Goal: Task Accomplishment & Management: Complete application form

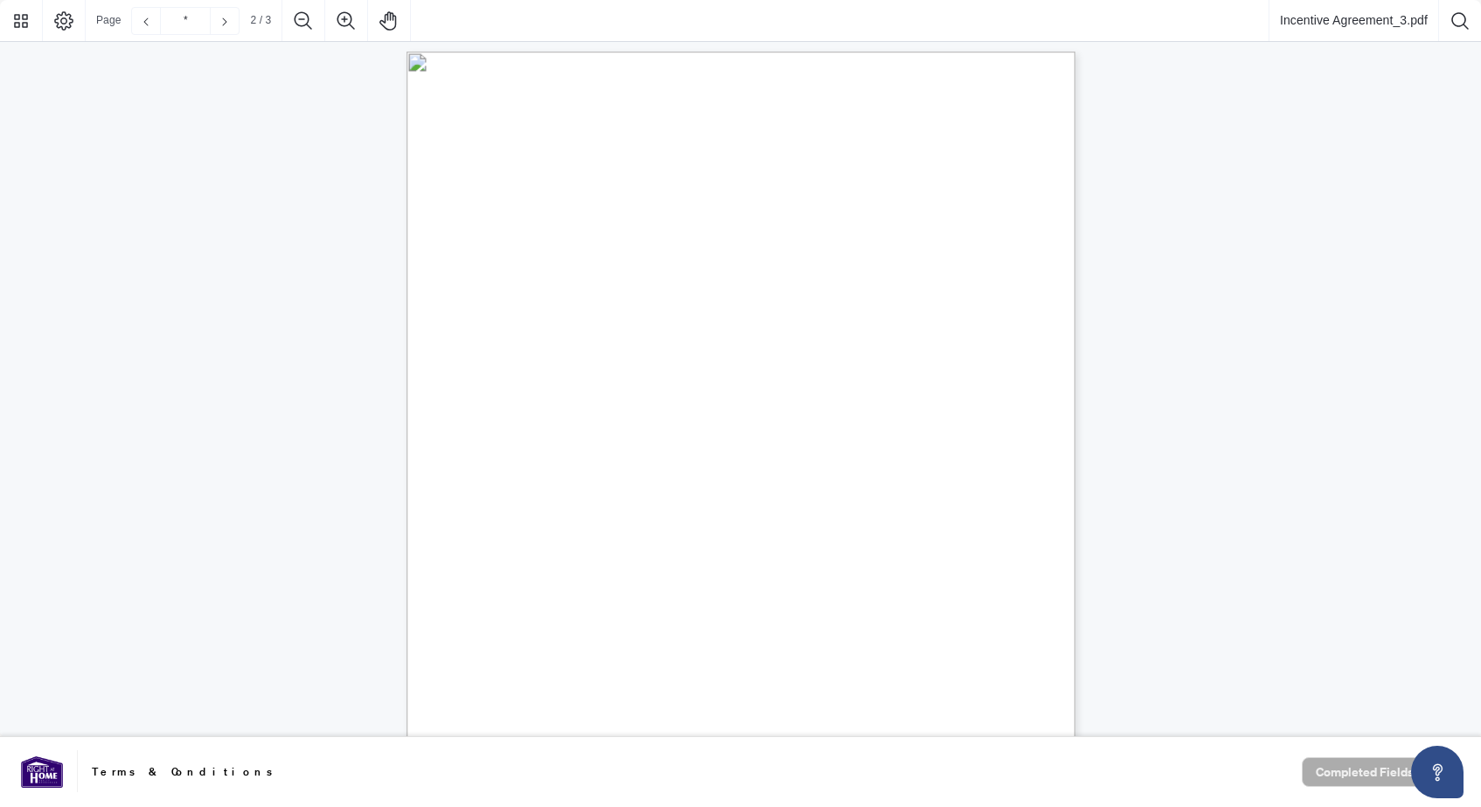
type input "*"
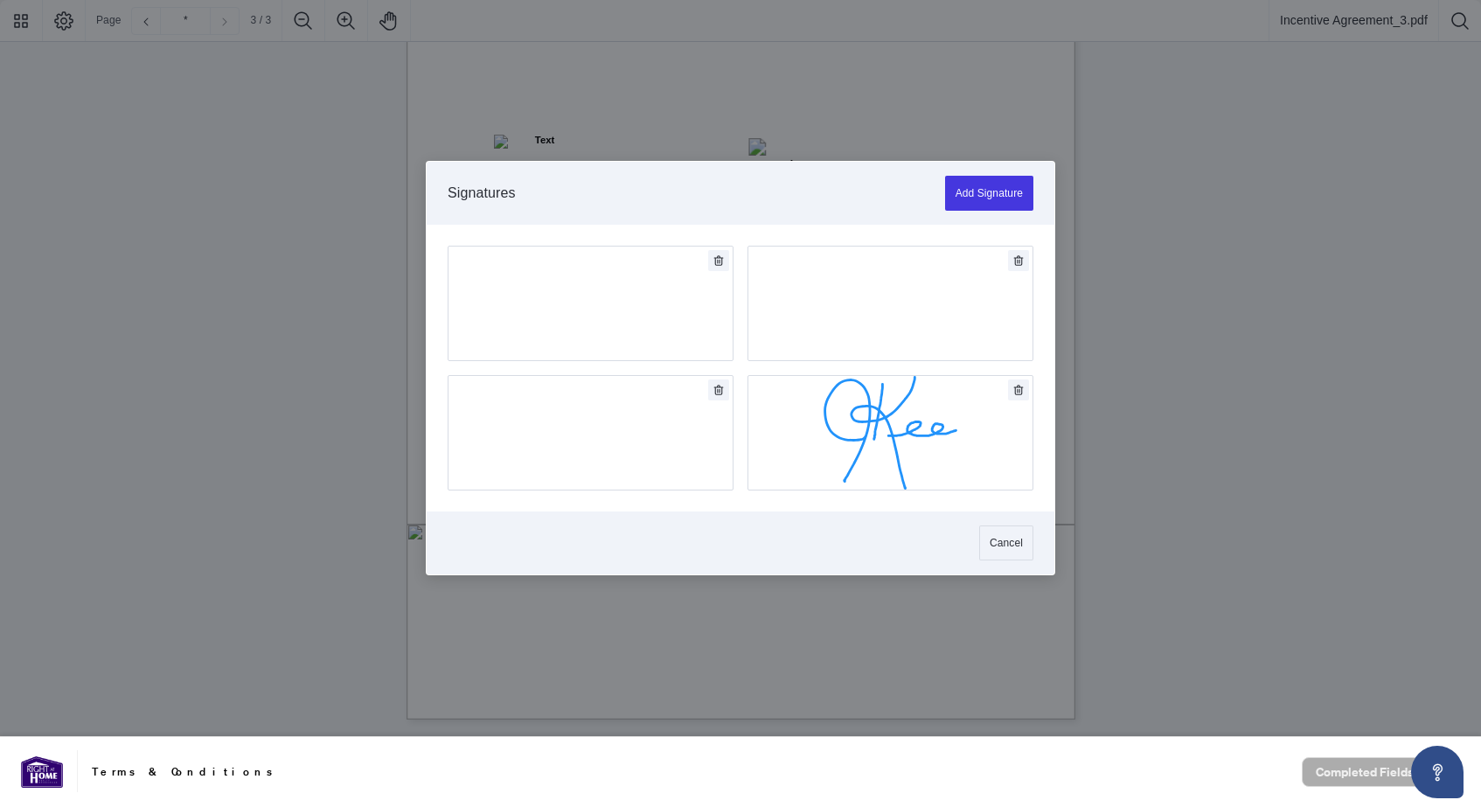
click at [803, 302] on div at bounding box center [740, 368] width 1481 height 737
click at [875, 388] on button "Add Signature" at bounding box center [890, 433] width 284 height 114
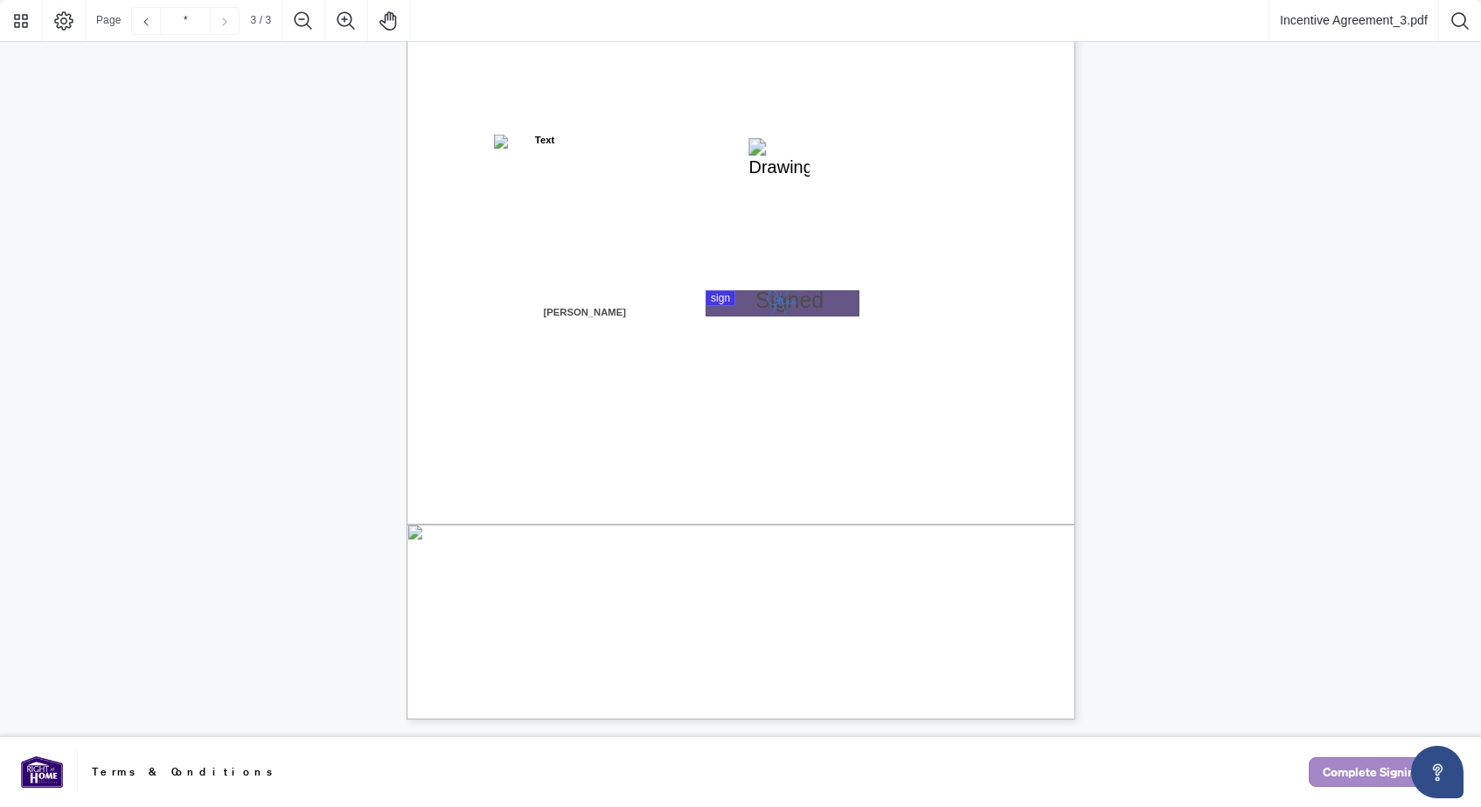
click at [1354, 772] on span "Complete Signing" at bounding box center [1372, 772] width 99 height 28
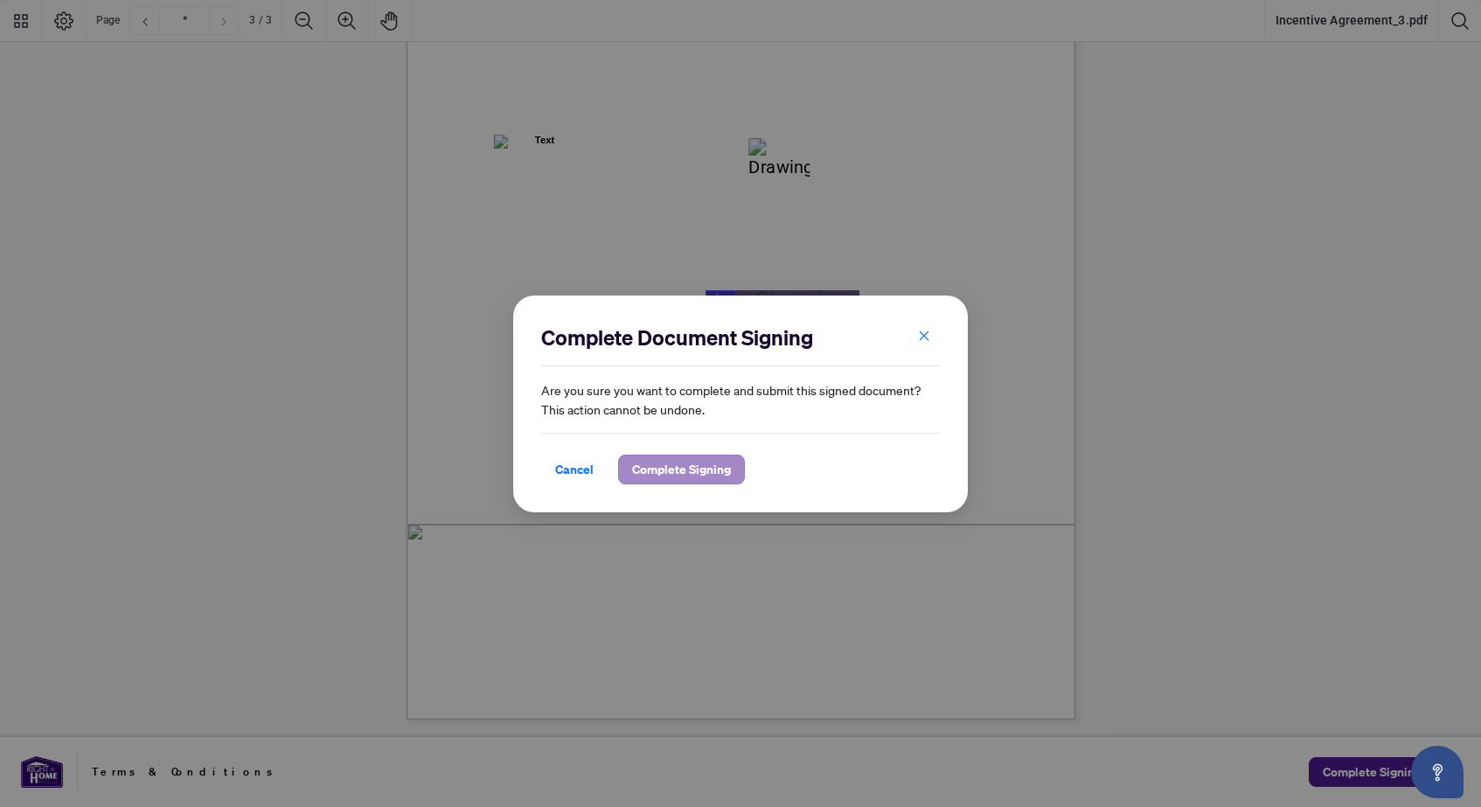
click at [711, 477] on span "Complete Signing" at bounding box center [681, 470] width 99 height 28
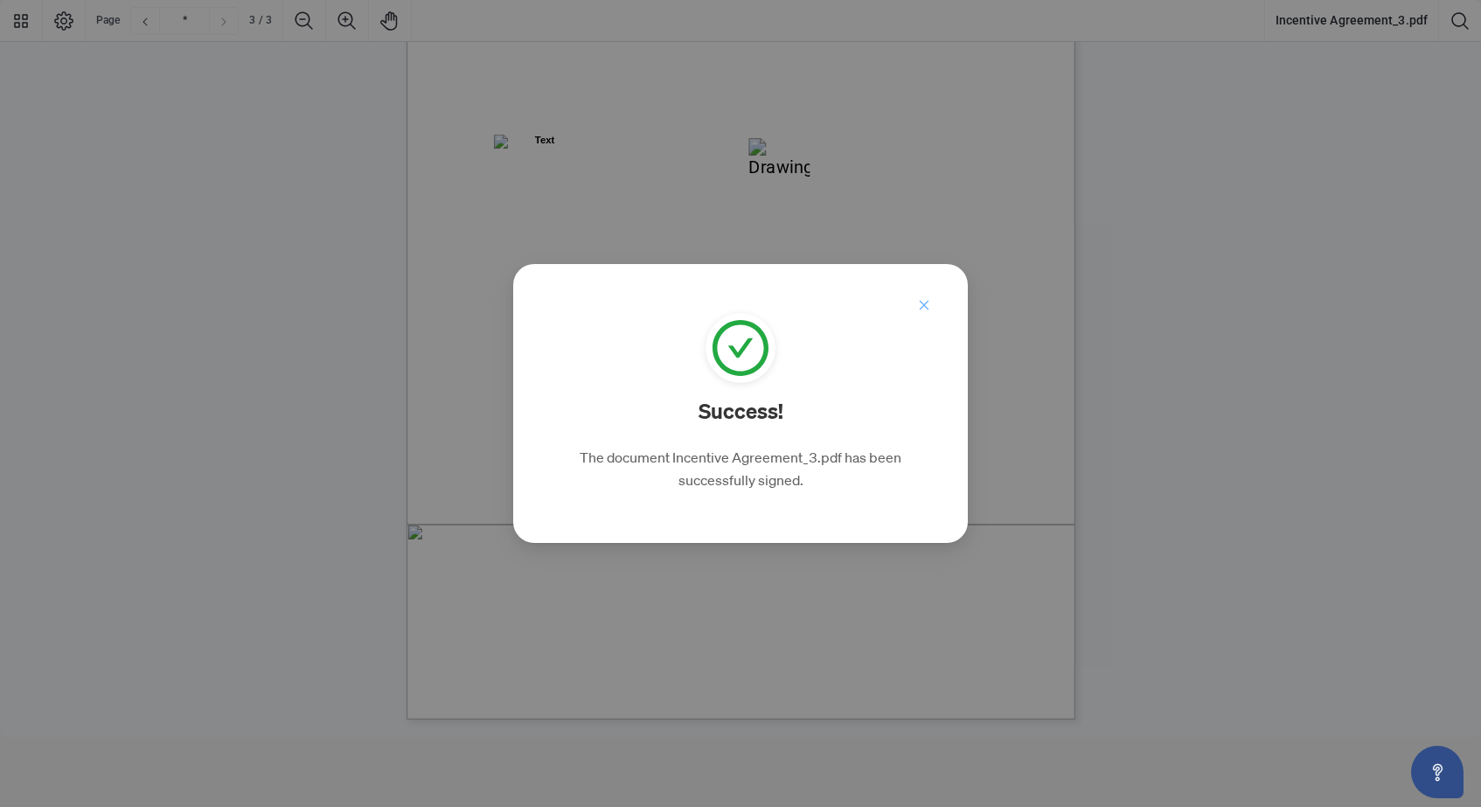
click at [923, 302] on icon "close" at bounding box center [924, 305] width 12 height 12
